Goal: Transaction & Acquisition: Download file/media

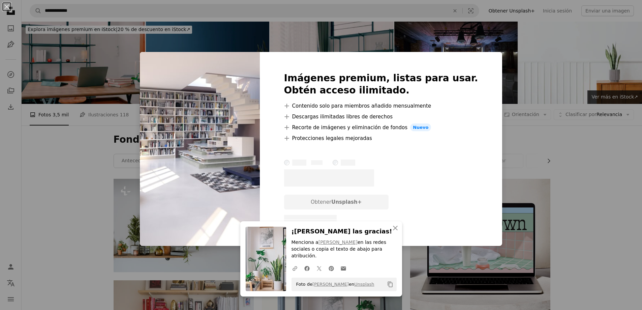
scroll to position [135, 0]
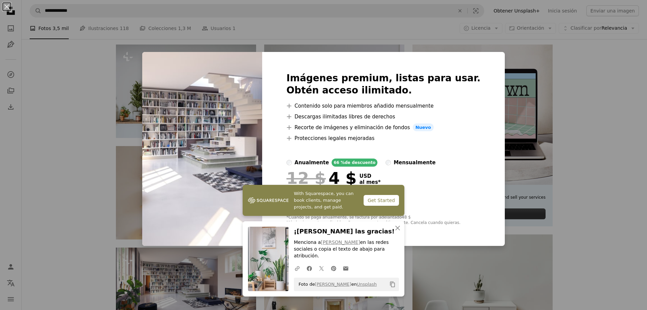
click at [566, 74] on div "An X shape Imágenes premium, listas para usar. Obtén acceso ilimitado. A plus s…" at bounding box center [323, 155] width 647 height 310
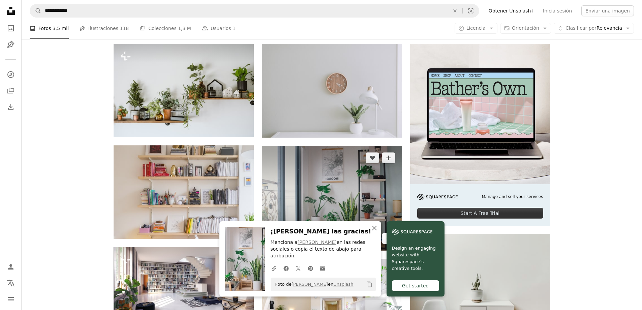
click at [390, 234] on icon "Arrow pointing down" at bounding box center [388, 238] width 5 height 8
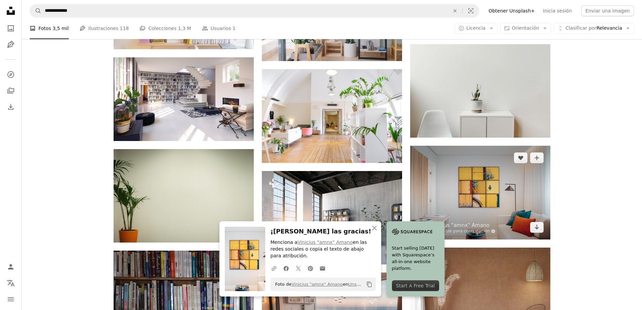
scroll to position [337, 0]
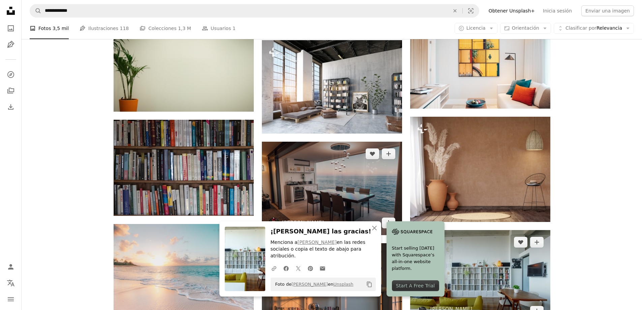
scroll to position [472, 0]
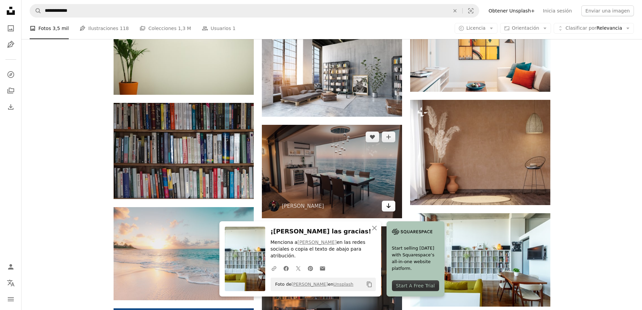
click at [389, 201] on icon "Arrow pointing down" at bounding box center [388, 205] width 5 height 8
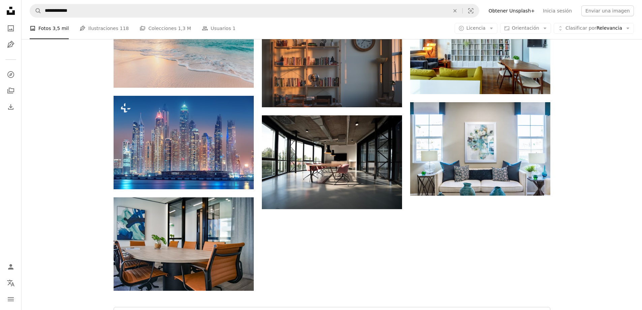
scroll to position [674, 0]
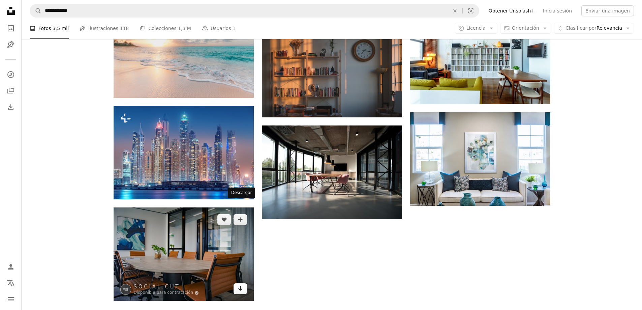
click at [243, 284] on icon "Arrow pointing down" at bounding box center [240, 288] width 5 height 8
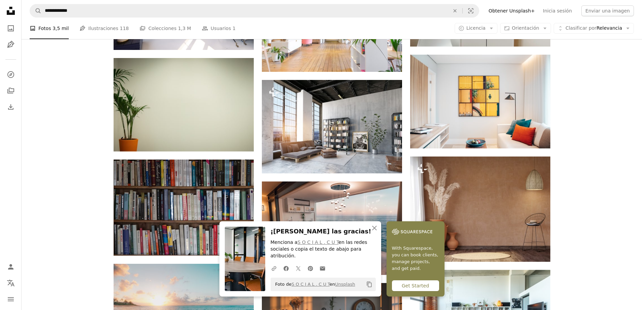
scroll to position [371, 0]
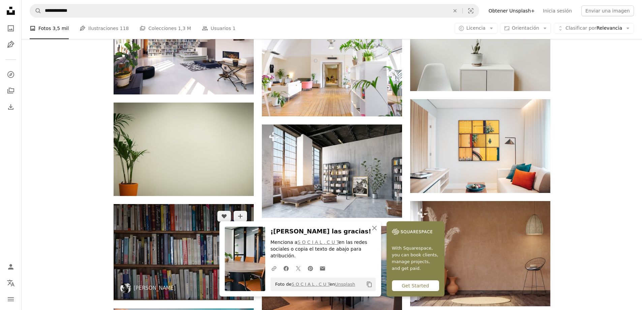
click at [240, 285] on icon "Descargar" at bounding box center [240, 287] width 4 height 5
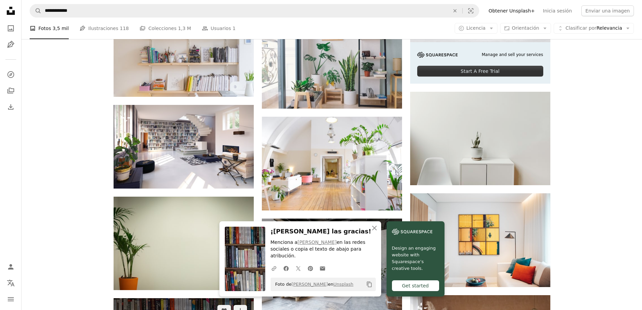
scroll to position [270, 0]
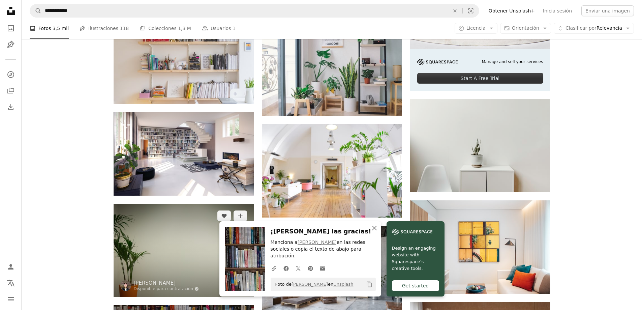
click at [239, 280] on icon "Arrow pointing down" at bounding box center [240, 284] width 5 height 8
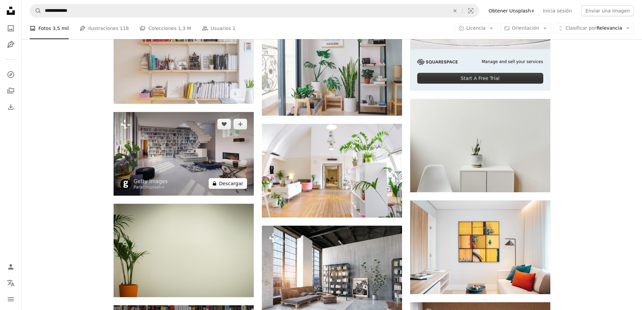
click at [241, 178] on button "A lock Descargar" at bounding box center [228, 183] width 38 height 11
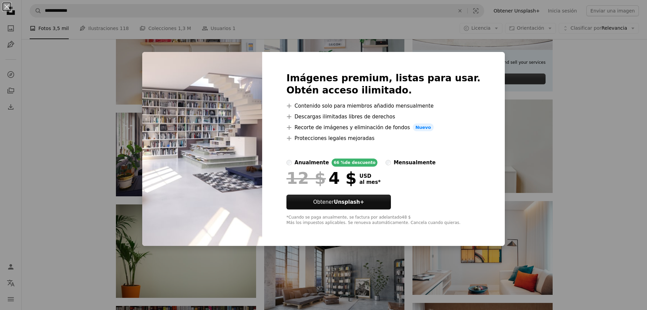
click at [583, 92] on div "An X shape Imágenes premium, listas para usar. Obtén acceso ilimitado. A plus s…" at bounding box center [323, 155] width 647 height 310
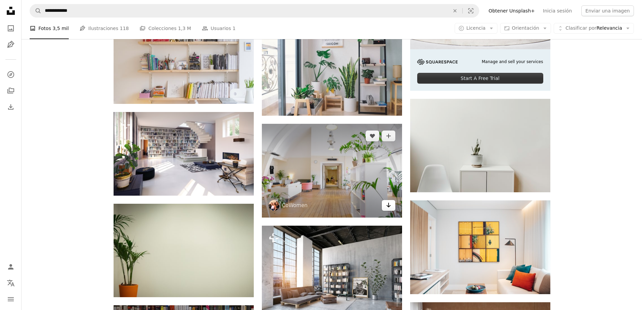
click at [393, 200] on link "Arrow pointing down" at bounding box center [388, 205] width 13 height 11
